Goal: Task Accomplishment & Management: Use online tool/utility

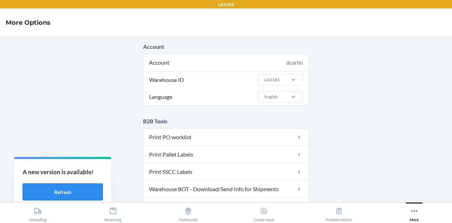
click at [62, 191] on button "Refresh" at bounding box center [63, 191] width 80 height 17
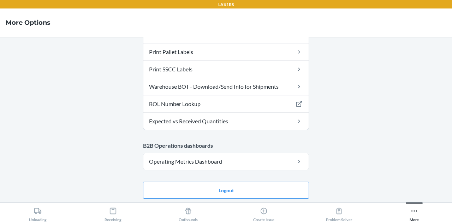
scroll to position [103, 0]
click at [188, 219] on div "Outbounds" at bounding box center [188, 213] width 19 height 18
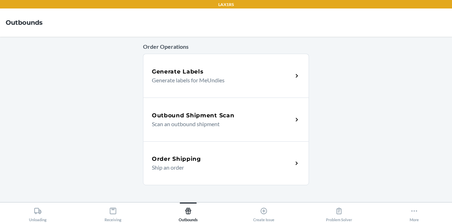
click at [208, 117] on h5 "Outbound Shipment Scan" at bounding box center [193, 115] width 82 height 8
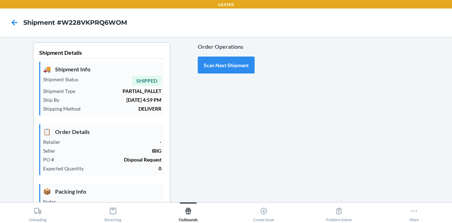
type input "09/23/2025"
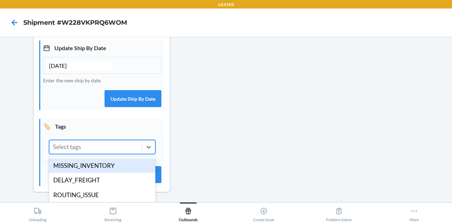
click at [92, 149] on div "Select tags" at bounding box center [95, 146] width 92 height 13
type input "dis"
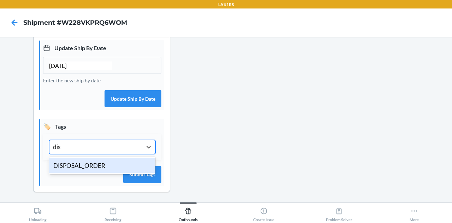
click at [89, 162] on div "DISPOSAL_ORDER" at bounding box center [102, 165] width 106 height 15
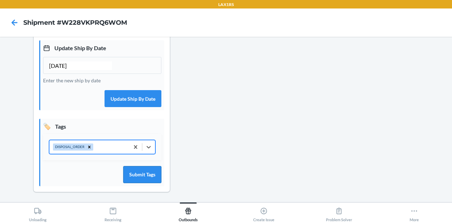
click at [137, 172] on button "Submit Tags" at bounding box center [142, 174] width 38 height 17
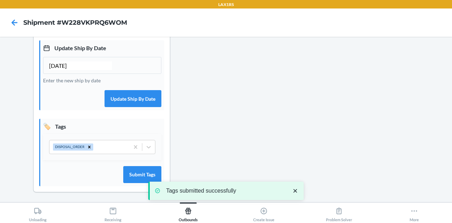
scroll to position [0, 0]
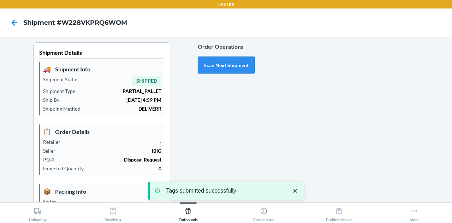
click at [216, 70] on button "Scan Next Shipment" at bounding box center [226, 64] width 57 height 17
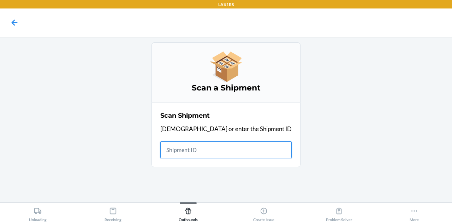
click at [222, 151] on input "text" at bounding box center [225, 149] width 131 height 17
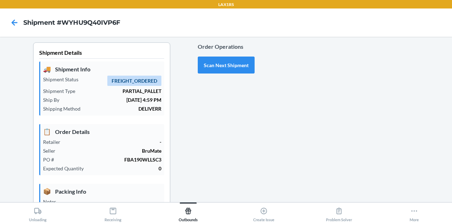
type input "09/05/2025"
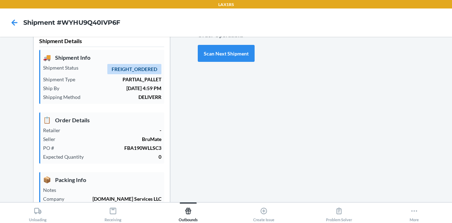
scroll to position [13, 0]
